Goal: Information Seeking & Learning: Check status

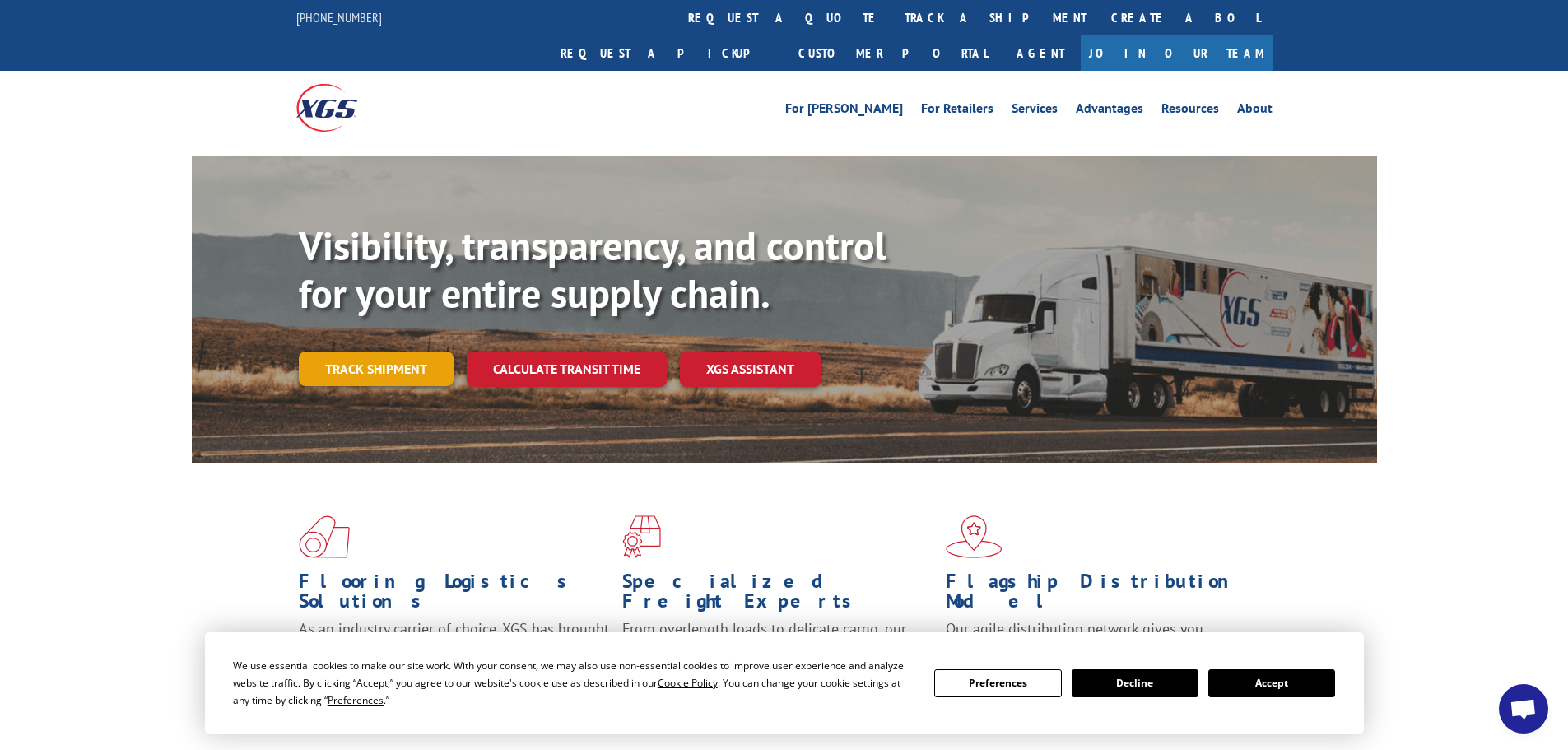
click at [392, 352] on link "Track shipment" at bounding box center [376, 368] width 155 height 34
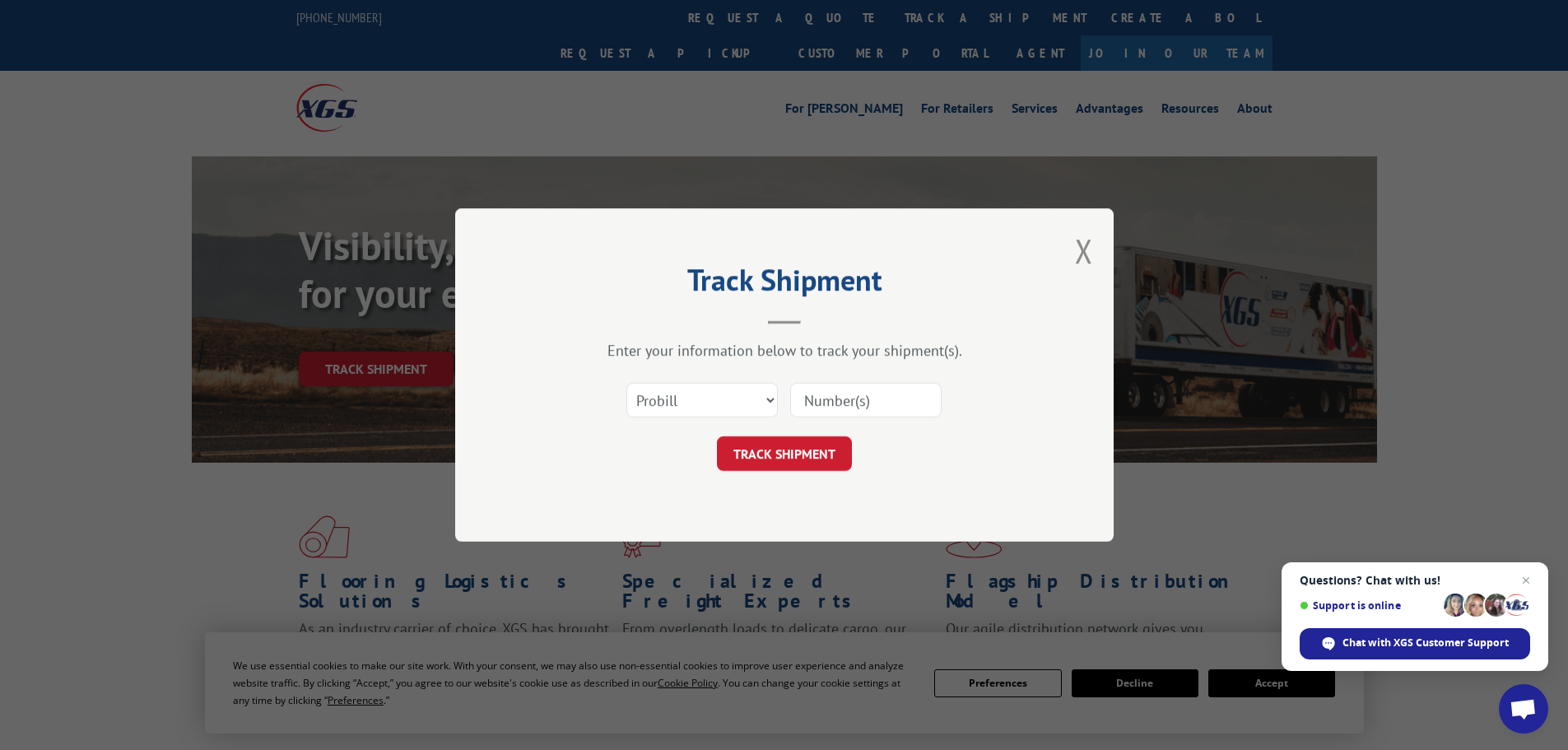
click at [836, 400] on input at bounding box center [865, 399] width 151 height 34
paste input "5508178"
type input "5508178"
click at [718, 408] on select "Select category... Probill BOL PO" at bounding box center [701, 399] width 151 height 34
select select "bol"
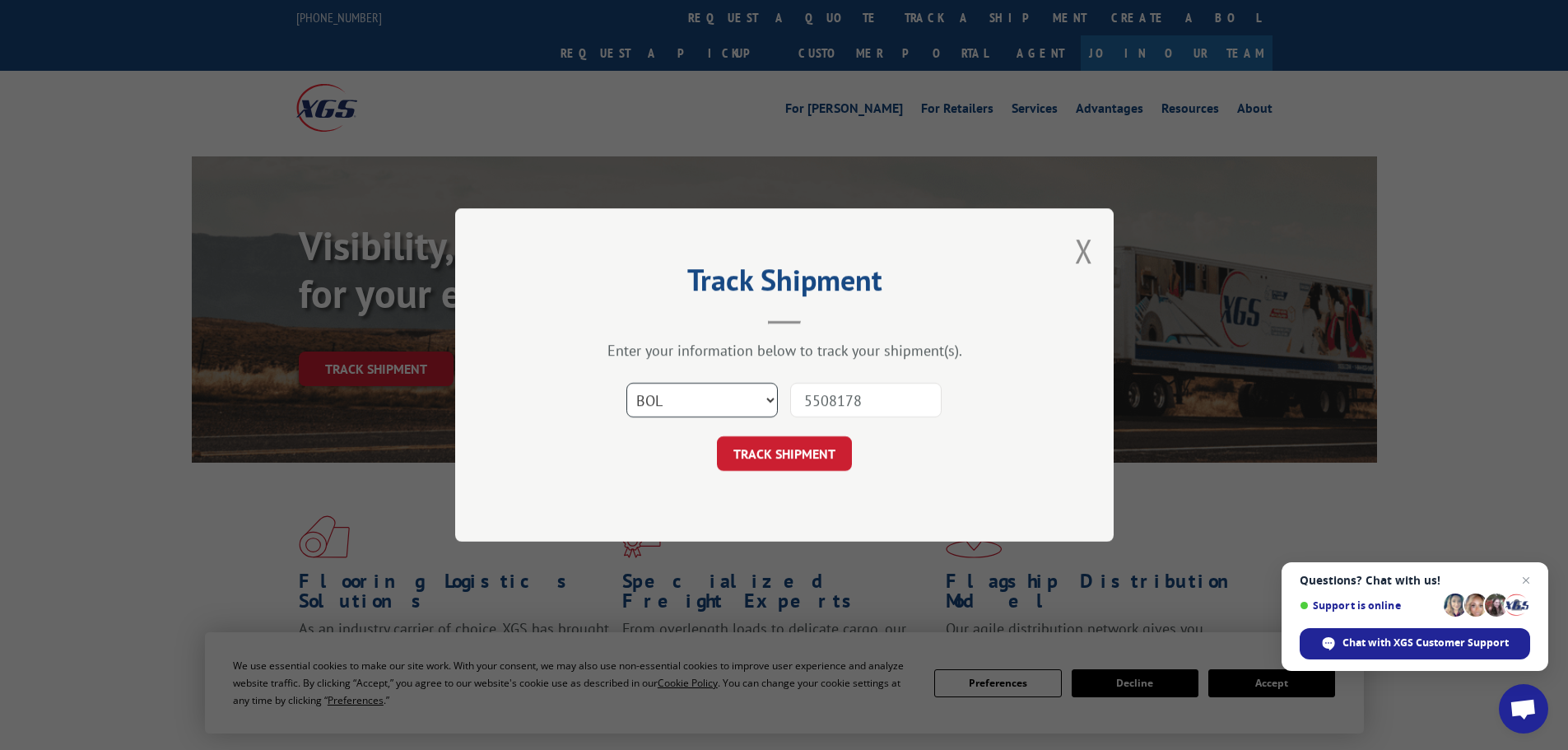
click at [626, 383] on select "Select category... Probill BOL PO" at bounding box center [701, 399] width 151 height 34
click at [799, 461] on button "TRACK SHIPMENT" at bounding box center [784, 453] width 135 height 34
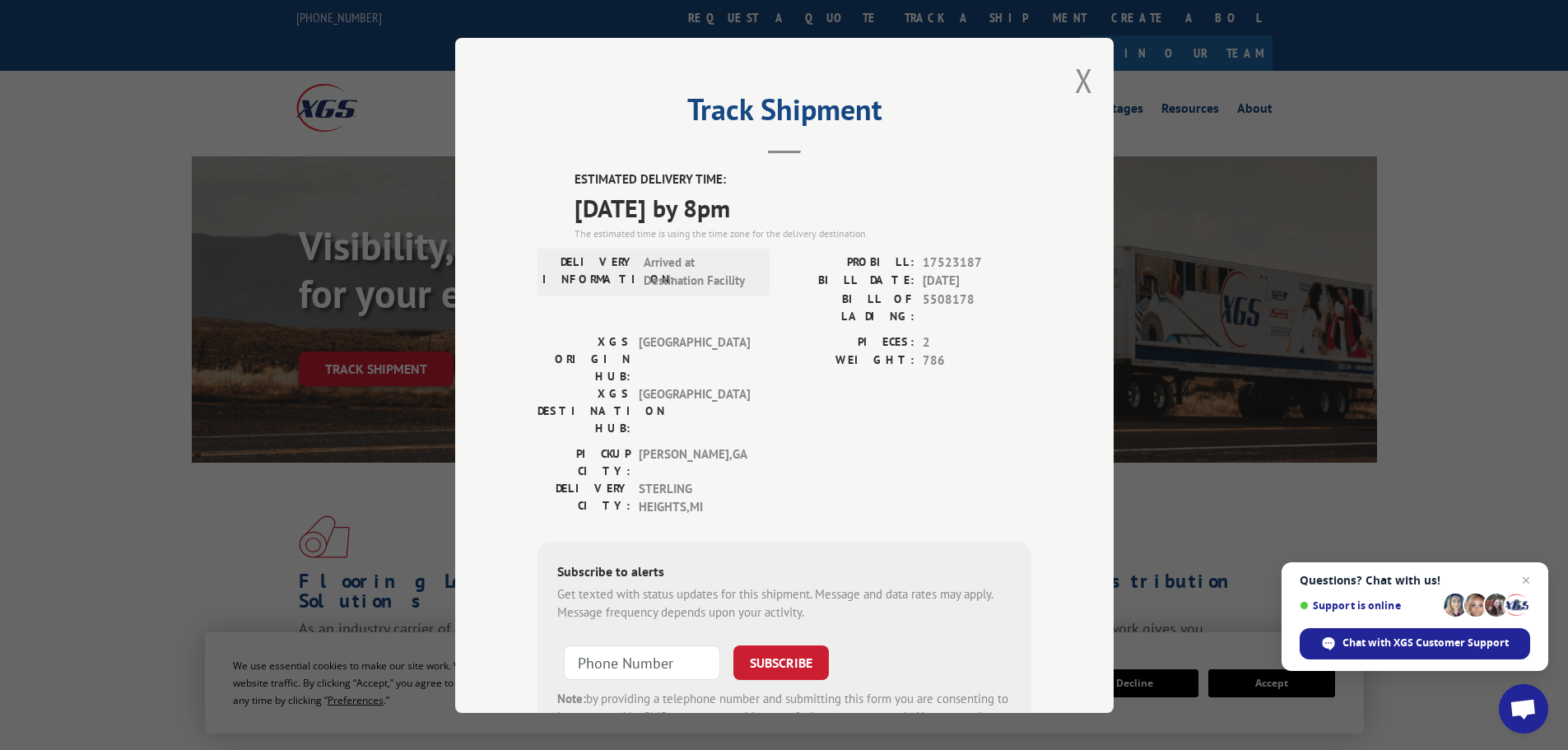
drag, startPoint x: 574, startPoint y: 172, endPoint x: 801, endPoint y: 209, distance: 230.0
click at [801, 209] on div "ESTIMATED DELIVERY TIME: [DATE] by 8pm The estimated time is using the time zon…" at bounding box center [784, 468] width 494 height 594
copy div "ESTIMATED DELIVERY TIME: [DATE] by 8pm"
click at [1083, 83] on button "Close modal" at bounding box center [1083, 80] width 19 height 44
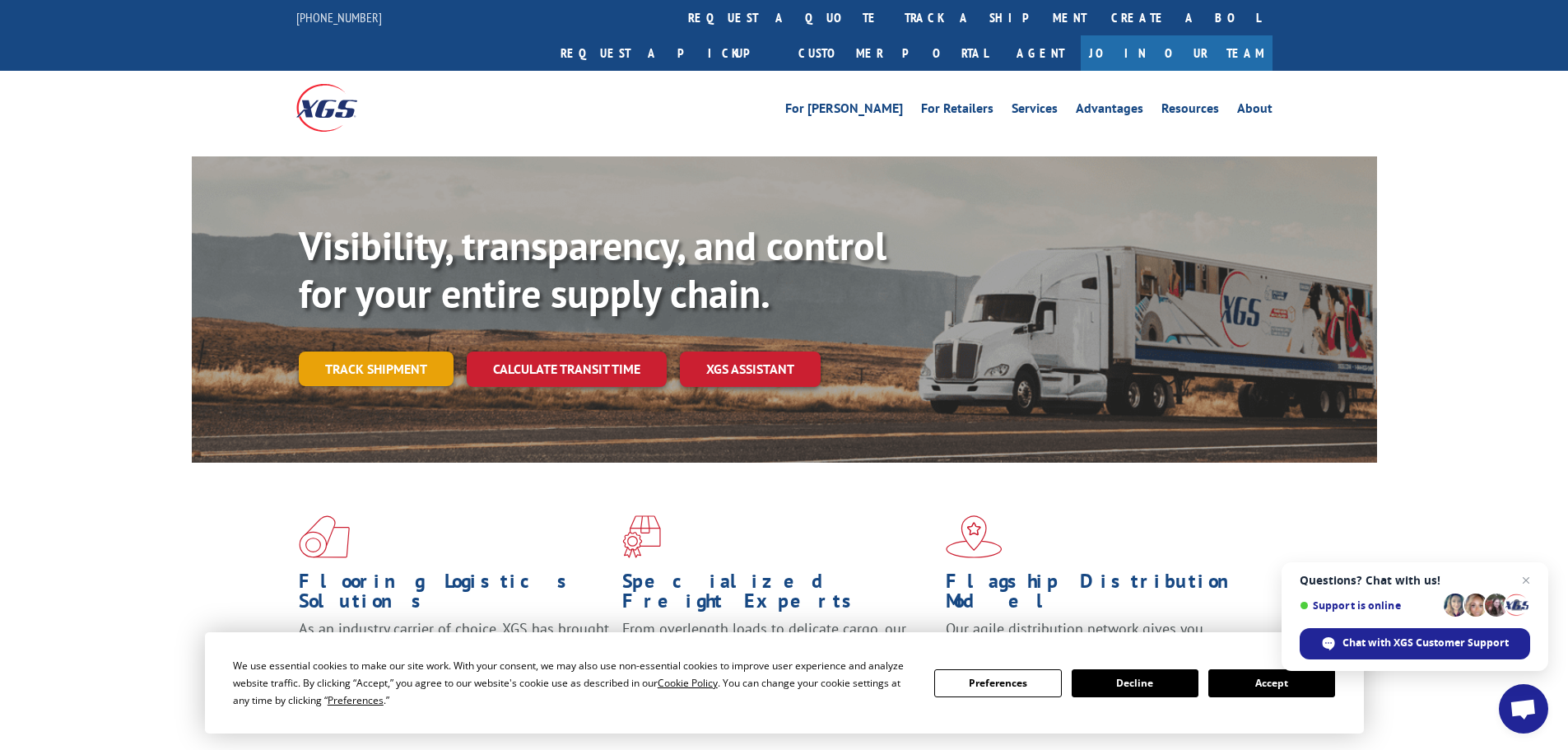
click at [366, 352] on link "Track shipment" at bounding box center [376, 368] width 155 height 34
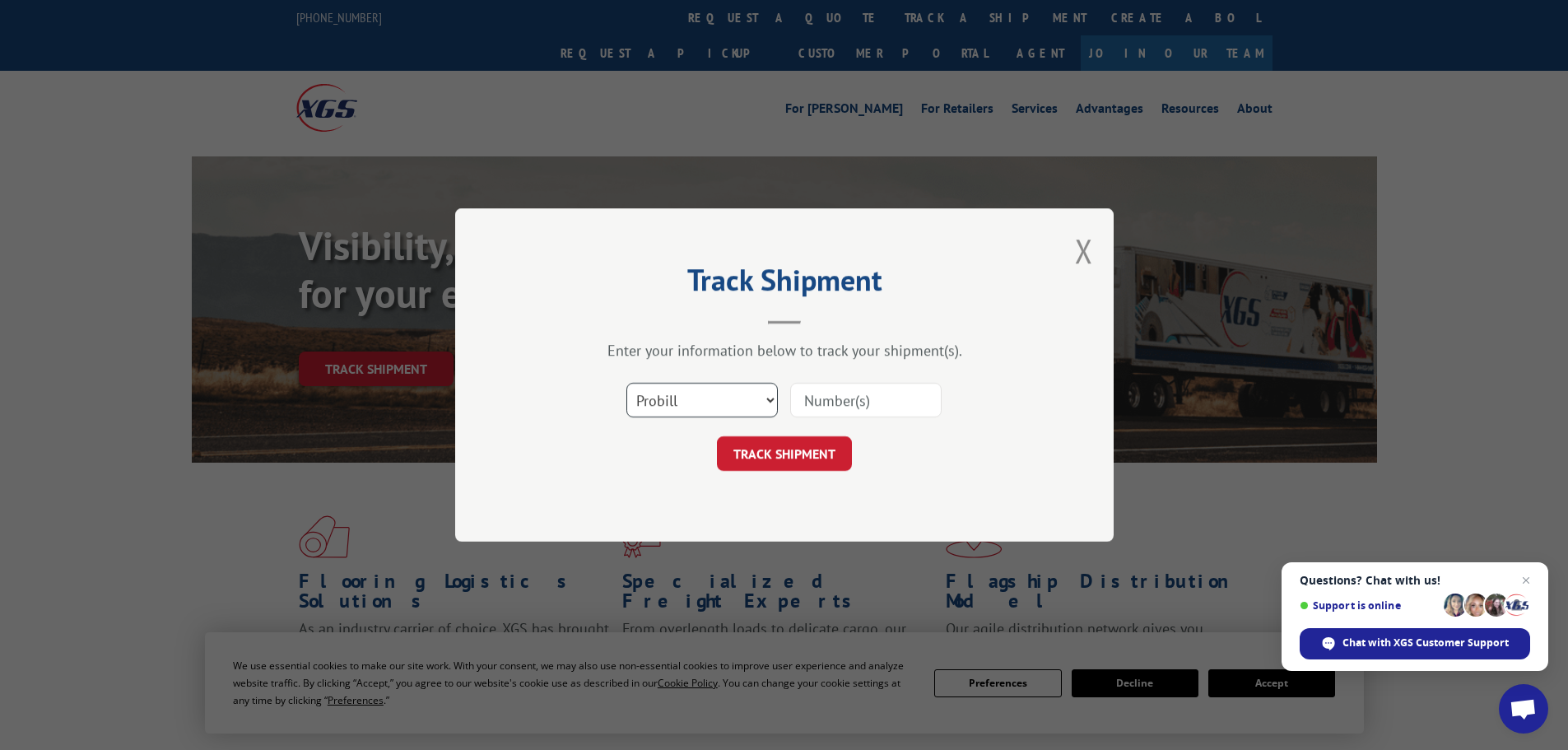
click at [667, 391] on select "Select category... Probill BOL PO" at bounding box center [701, 399] width 151 height 34
select select "bol"
click at [626, 383] on select "Select category... Probill BOL PO" at bounding box center [701, 399] width 151 height 34
click at [838, 394] on input at bounding box center [865, 399] width 151 height 34
paste input "7043731"
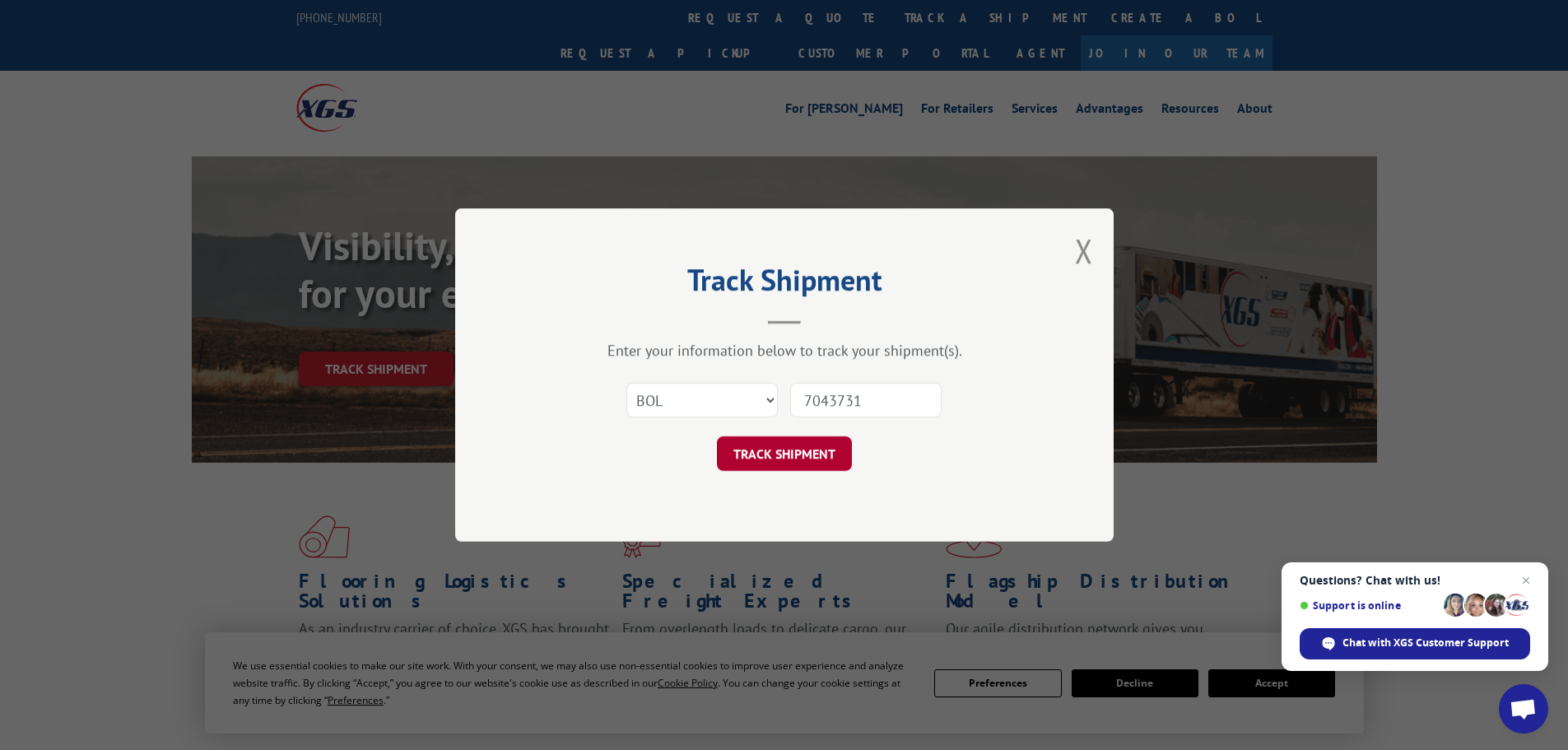
type input "7043731"
click at [791, 470] on button "TRACK SHIPMENT" at bounding box center [784, 453] width 135 height 34
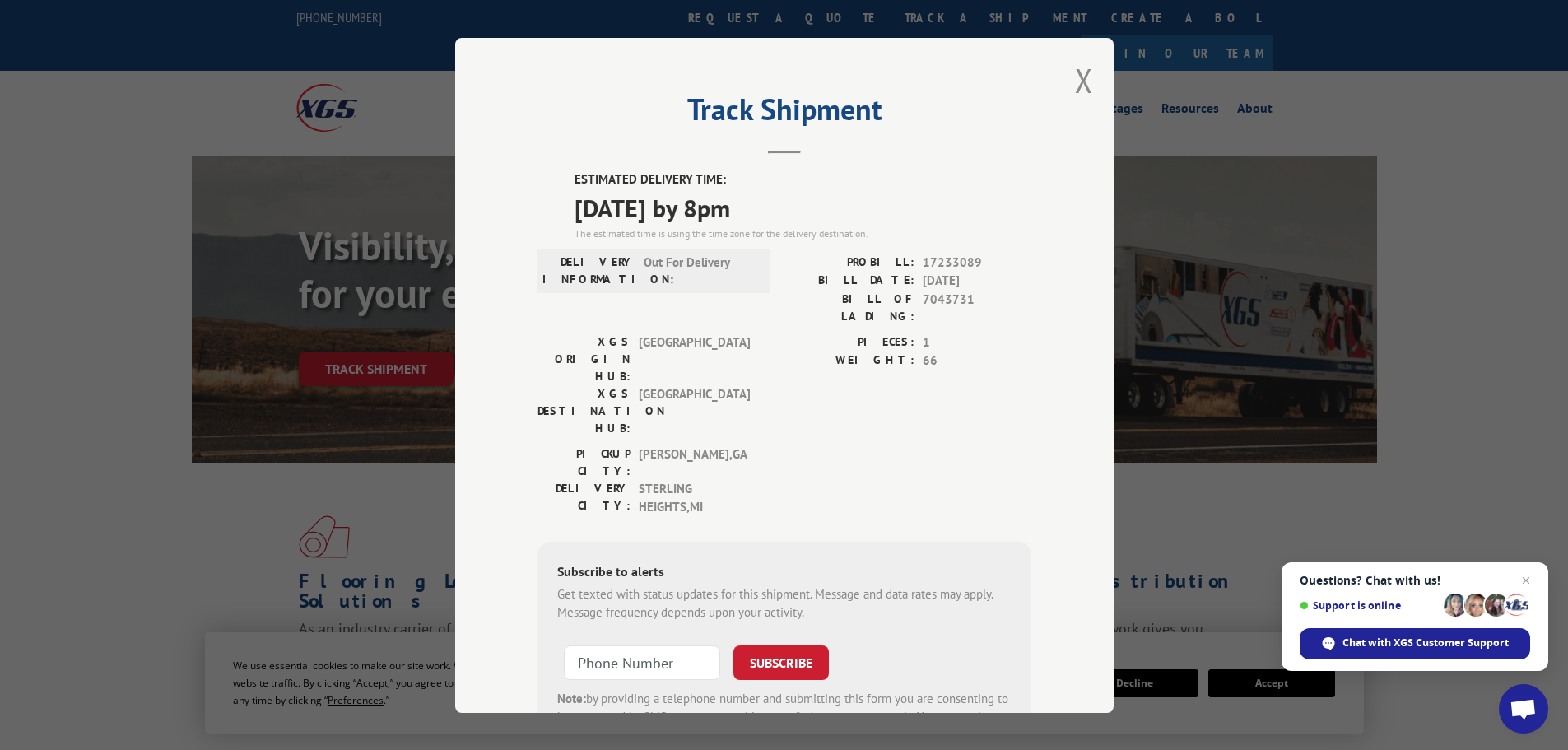
drag, startPoint x: 548, startPoint y: 163, endPoint x: 830, endPoint y: 216, distance: 286.9
click at [830, 216] on div "Track Shipment ESTIMATED DELIVERY TIME: [DATE] by 8pm The estimated time is usi…" at bounding box center [784, 375] width 658 height 675
copy div "ESTIMATED DELIVERY TIME: [DATE] by 8pm"
click at [1079, 85] on button "Close modal" at bounding box center [1083, 80] width 19 height 44
